Goal: Task Accomplishment & Management: Manage account settings

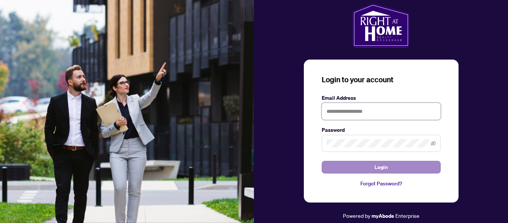
type input "**********"
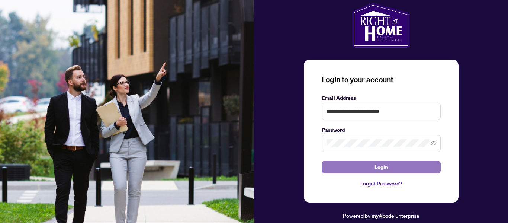
click at [368, 166] on button "Login" at bounding box center [381, 167] width 119 height 13
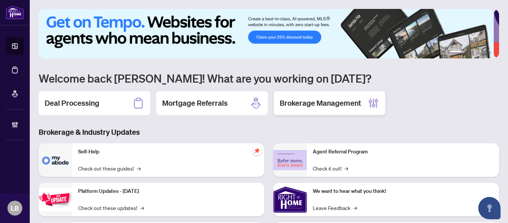
click at [298, 99] on h2 "Brokerage Management" at bounding box center [320, 103] width 81 height 10
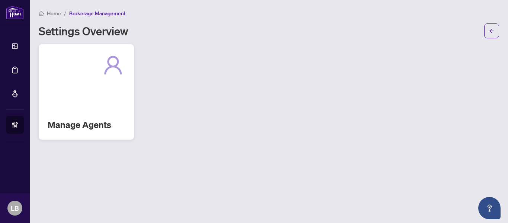
click at [105, 102] on div "Manage Agents" at bounding box center [86, 91] width 95 height 95
click at [105, 102] on main "Home / Brokerage Management Settings Overview Manage Agents" at bounding box center [269, 111] width 478 height 223
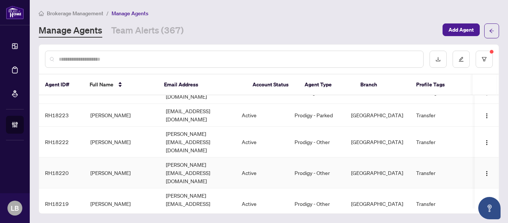
scroll to position [167, 0]
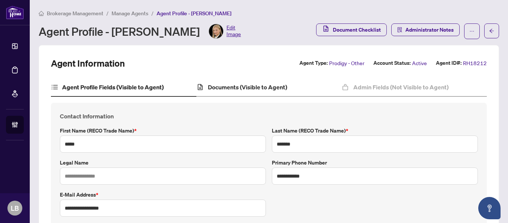
type input "**********"
type input "****"
type input "**********"
click at [237, 86] on h4 "Documents (Visible to Agent)" at bounding box center [247, 87] width 79 height 9
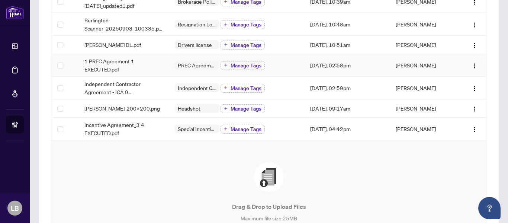
scroll to position [205, 0]
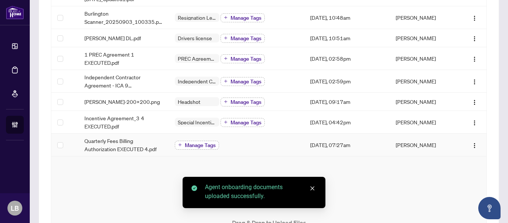
click at [185, 142] on span "Manage Tags" at bounding box center [200, 144] width 31 height 5
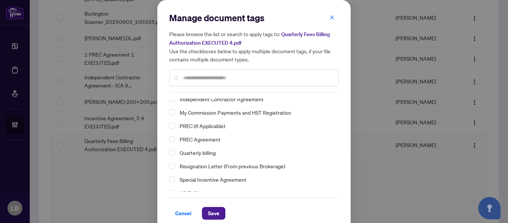
scroll to position [65, 0]
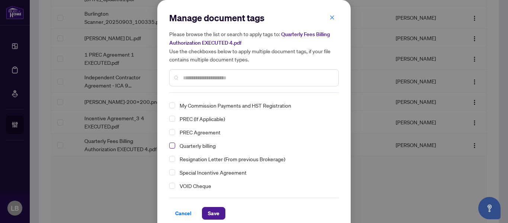
click at [170, 145] on span "Select Quarterly billing" at bounding box center [172, 145] width 6 height 6
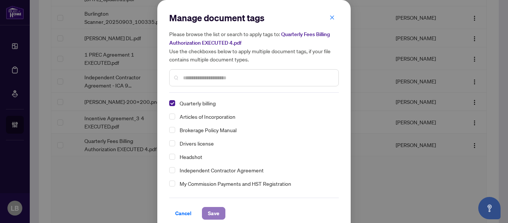
click at [208, 208] on span "Save" at bounding box center [214, 213] width 12 height 12
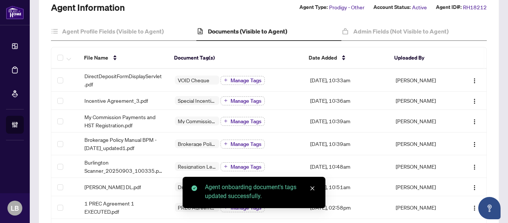
scroll to position [9, 0]
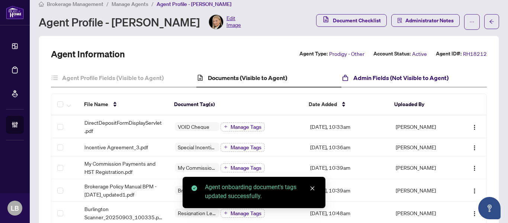
click at [362, 75] on h4 "Admin Fields (Not Visible to Agent)" at bounding box center [400, 77] width 95 height 9
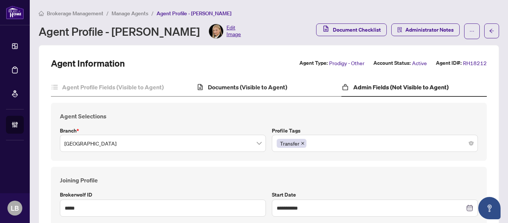
click at [231, 81] on div "Documents (Visible to Agent)" at bounding box center [268, 87] width 145 height 19
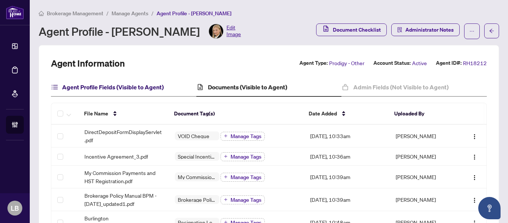
click at [112, 84] on h4 "Agent Profile Fields (Visible to Agent)" at bounding box center [113, 87] width 102 height 9
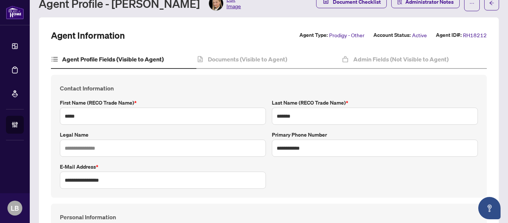
scroll to position [37, 0]
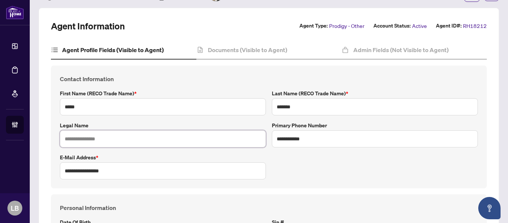
click at [102, 139] on input "text" at bounding box center [163, 138] width 206 height 17
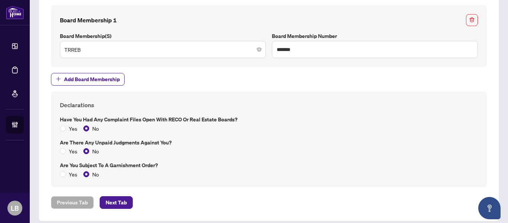
scroll to position [744, 0]
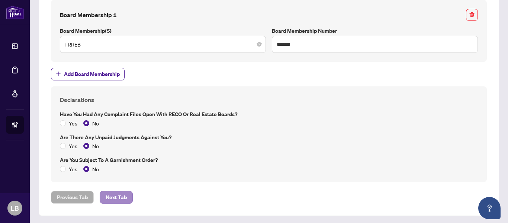
type input "**********"
click at [112, 196] on span "Next Tab" at bounding box center [116, 197] width 21 height 12
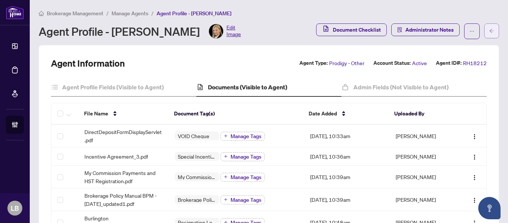
click at [489, 26] on span "button" at bounding box center [491, 31] width 5 height 12
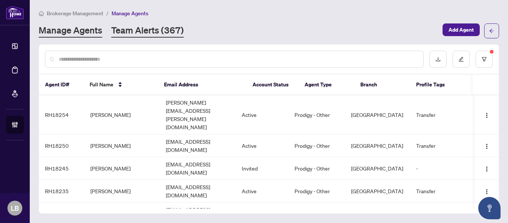
click at [172, 29] on link "Team Alerts (367)" at bounding box center [147, 30] width 73 height 13
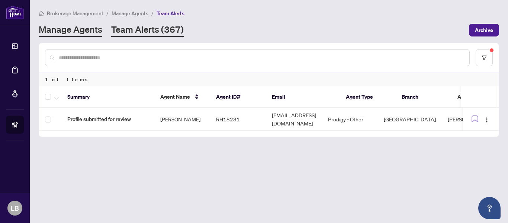
click at [67, 35] on link "Manage Agents" at bounding box center [71, 29] width 64 height 13
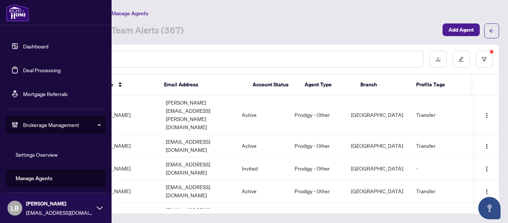
click at [25, 49] on link "Dashboard" at bounding box center [35, 46] width 25 height 7
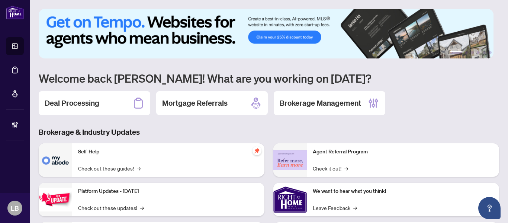
click at [113, 96] on div "Deal Processing" at bounding box center [95, 103] width 112 height 24
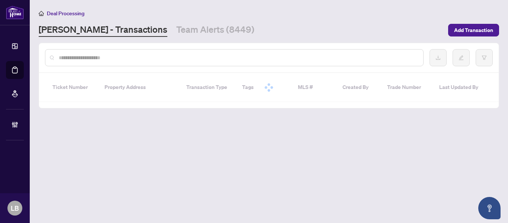
click at [87, 59] on input "text" at bounding box center [238, 58] width 359 height 8
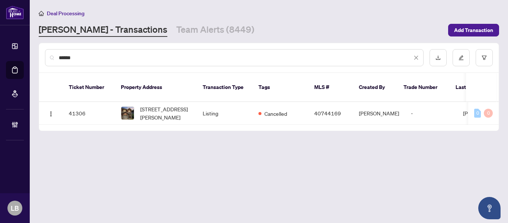
type input "******"
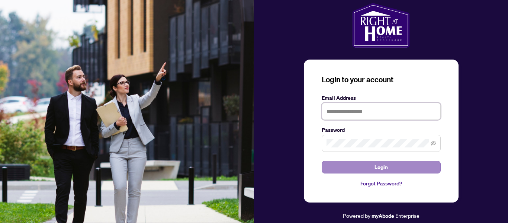
type input "**********"
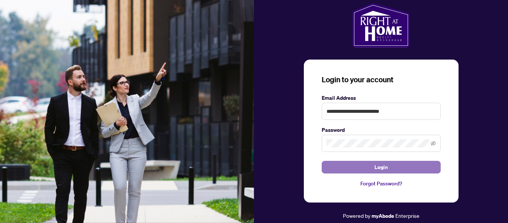
click at [345, 170] on button "Login" at bounding box center [381, 167] width 119 height 13
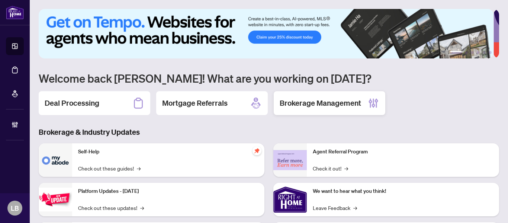
click at [308, 101] on h2 "Brokerage Management" at bounding box center [320, 103] width 81 height 10
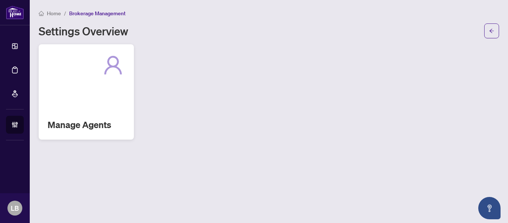
click at [76, 110] on div "Manage Agents" at bounding box center [86, 91] width 95 height 95
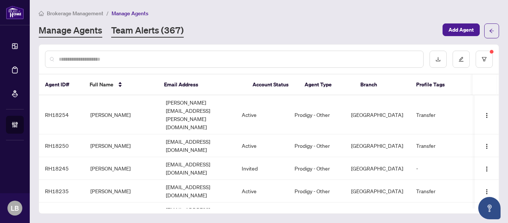
click at [152, 32] on link "Team Alerts (367)" at bounding box center [147, 30] width 73 height 13
